Goal: Use online tool/utility: Utilize a website feature to perform a specific function

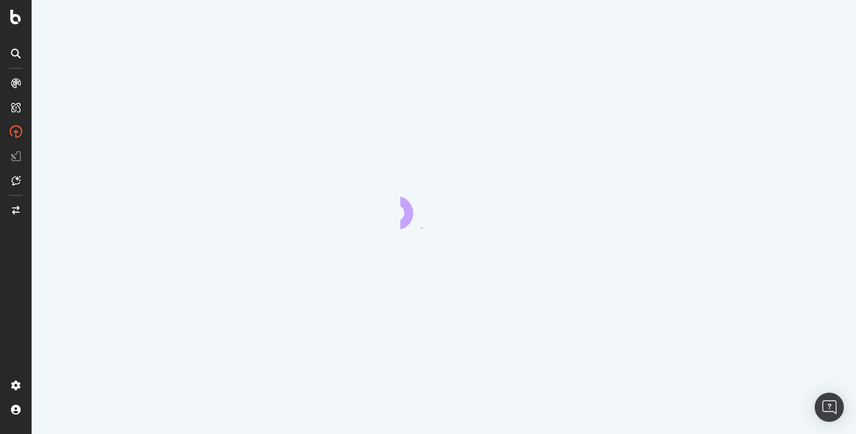
click at [69, 152] on div at bounding box center [444, 217] width 824 height 434
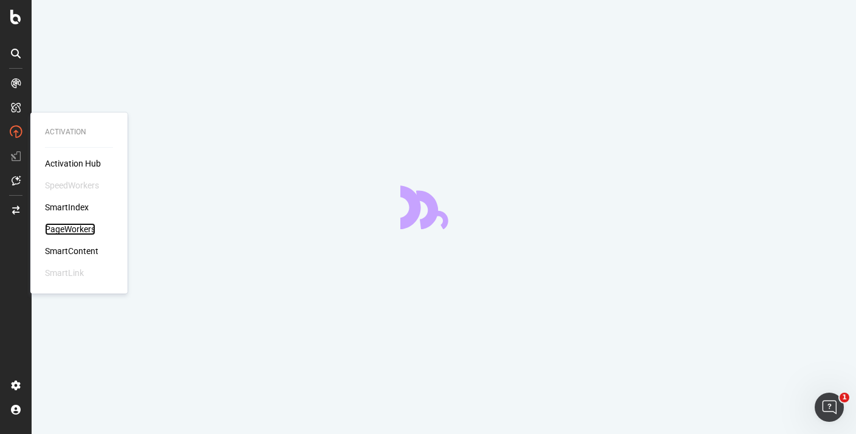
click at [84, 231] on div "PageWorkers" at bounding box center [70, 229] width 50 height 12
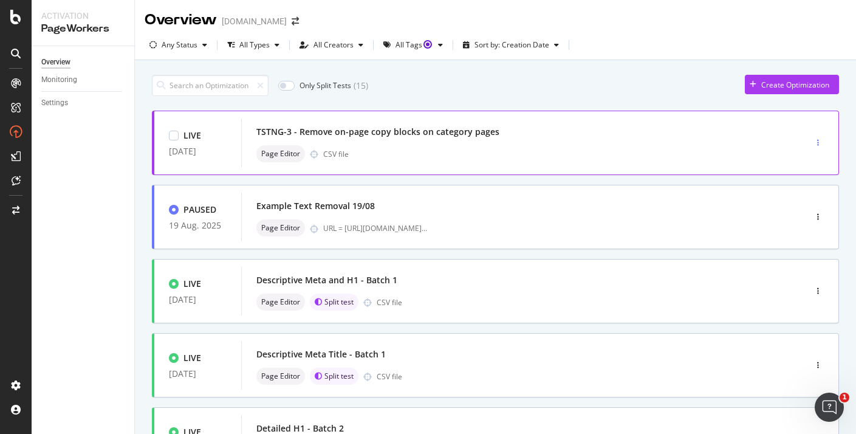
click at [822, 139] on div "button" at bounding box center [818, 142] width 12 height 7
click at [795, 169] on div "Edit" at bounding box center [799, 166] width 13 height 10
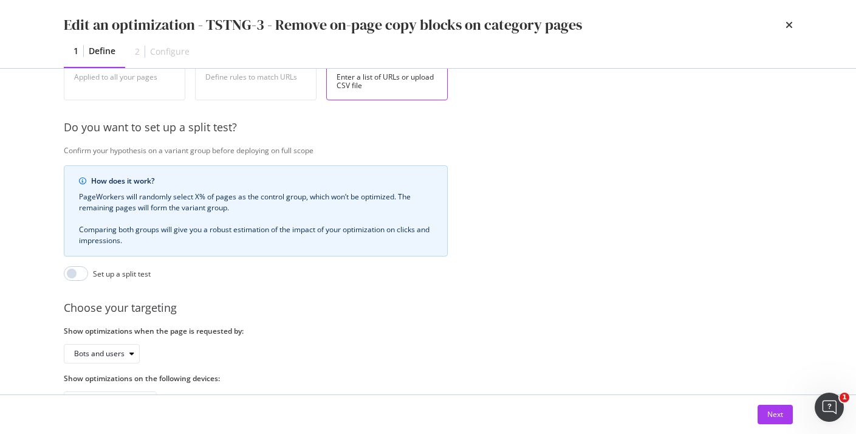
scroll to position [297, 0]
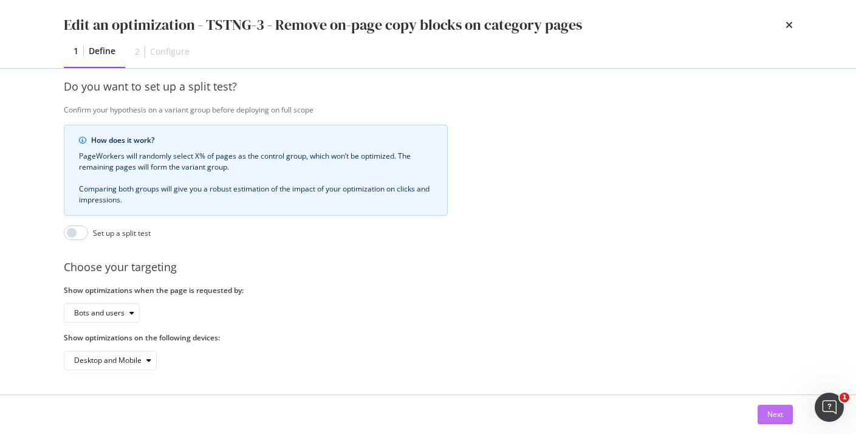
click at [779, 413] on div "Next" at bounding box center [775, 414] width 16 height 10
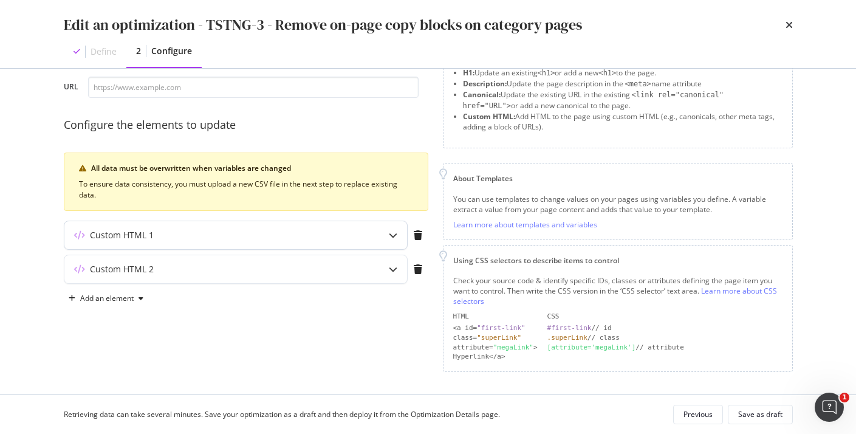
click at [392, 234] on icon "modal" at bounding box center [393, 235] width 9 height 9
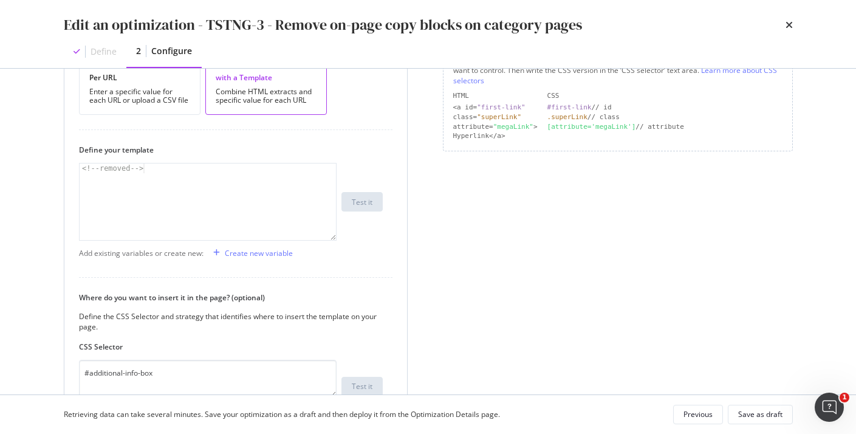
scroll to position [371, 0]
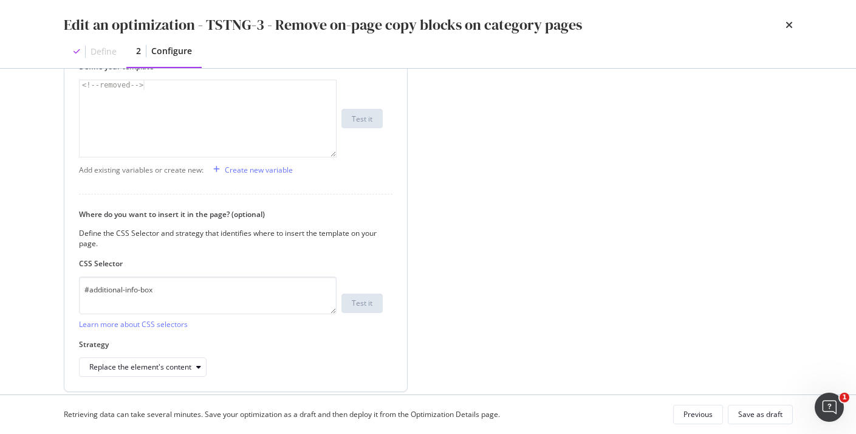
click at [172, 270] on div "CSS Selector #additional-info-box Learn more about CSS selectors Test it" at bounding box center [231, 293] width 304 height 71
click at [172, 291] on textarea "#additional-info-box" at bounding box center [208, 295] width 258 height 38
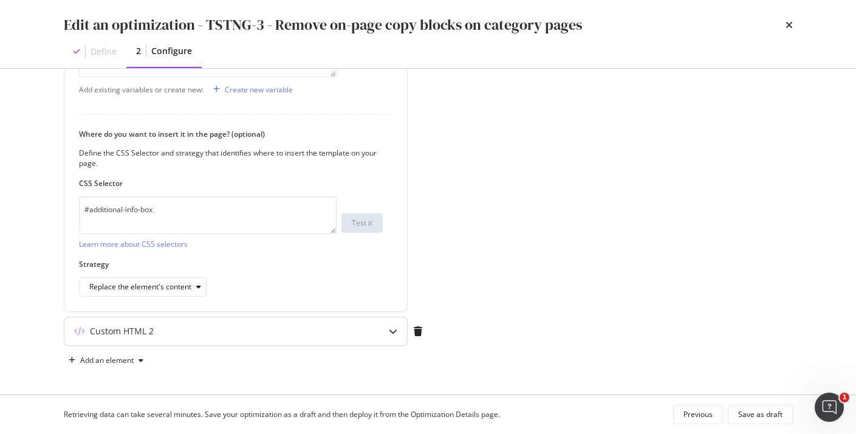
click at [142, 336] on div "Custom HTML 2" at bounding box center [122, 331] width 64 height 12
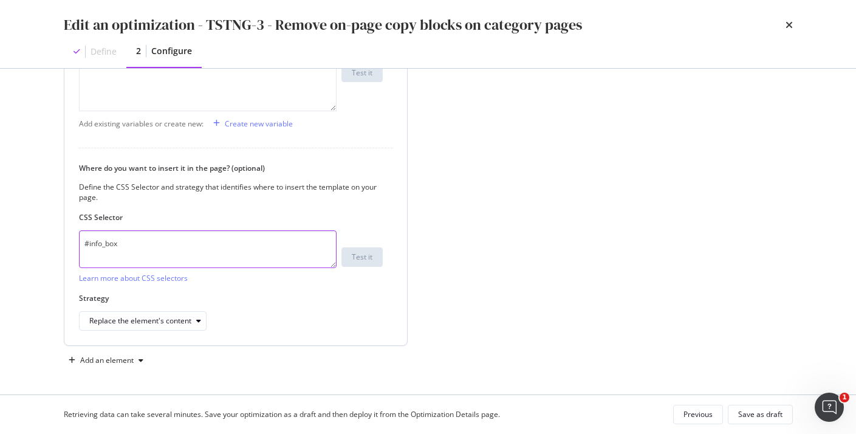
click at [134, 239] on textarea "#info_box" at bounding box center [208, 249] width 258 height 38
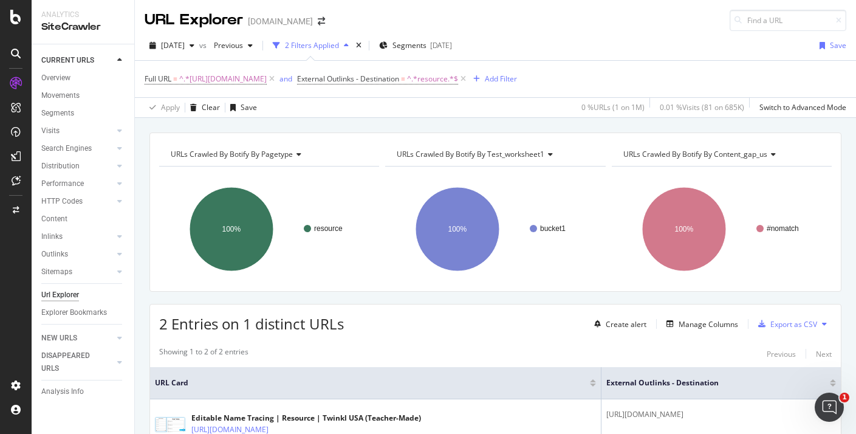
scroll to position [95, 0]
